Goal: Information Seeking & Learning: Learn about a topic

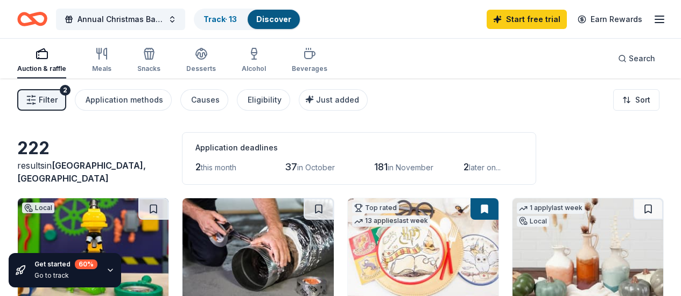
scroll to position [269, 0]
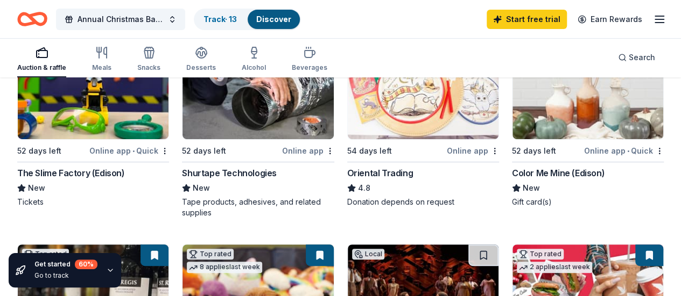
scroll to position [108, 0]
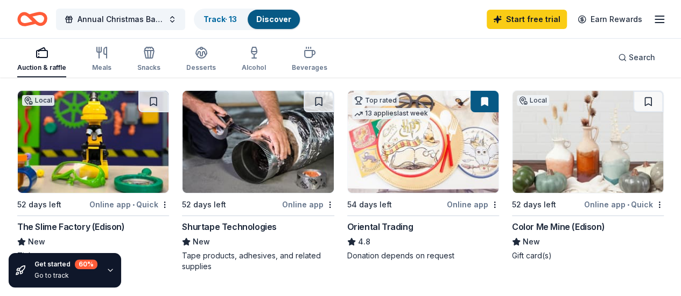
click at [102, 150] on img at bounding box center [93, 142] width 151 height 102
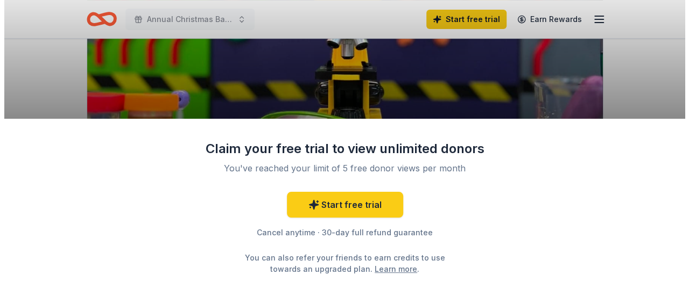
scroll to position [269, 0]
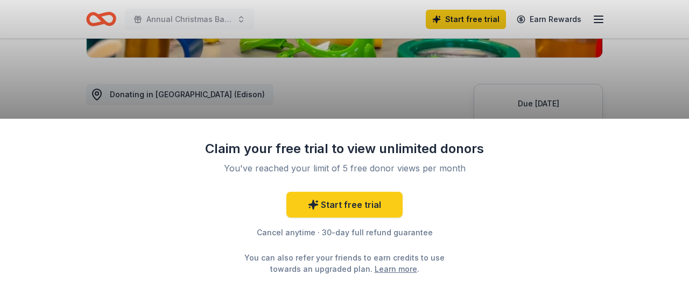
click at [430, 87] on div "Claim your free trial to view unlimited donors You've reached your limit of 5 f…" at bounding box center [344, 148] width 689 height 296
